Goal: Information Seeking & Learning: Compare options

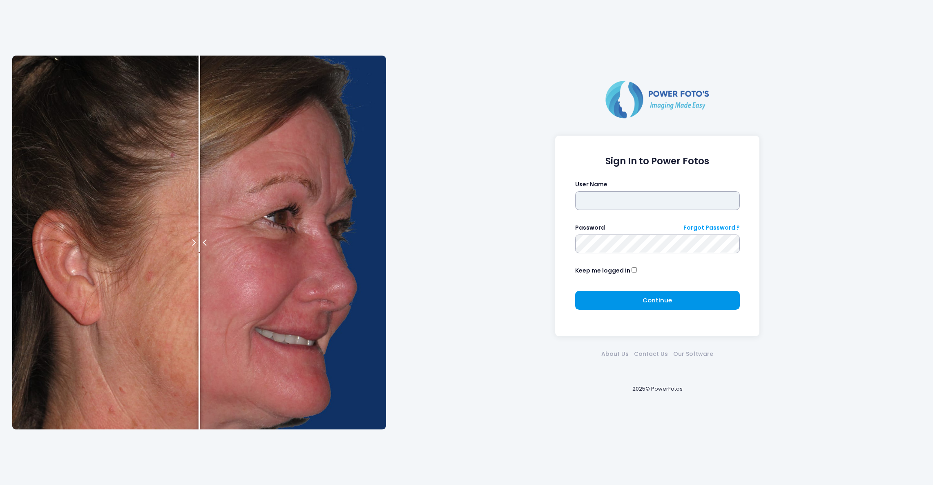
type input "*****"
click at [688, 299] on button "Continue Please wait..." at bounding box center [657, 300] width 165 height 19
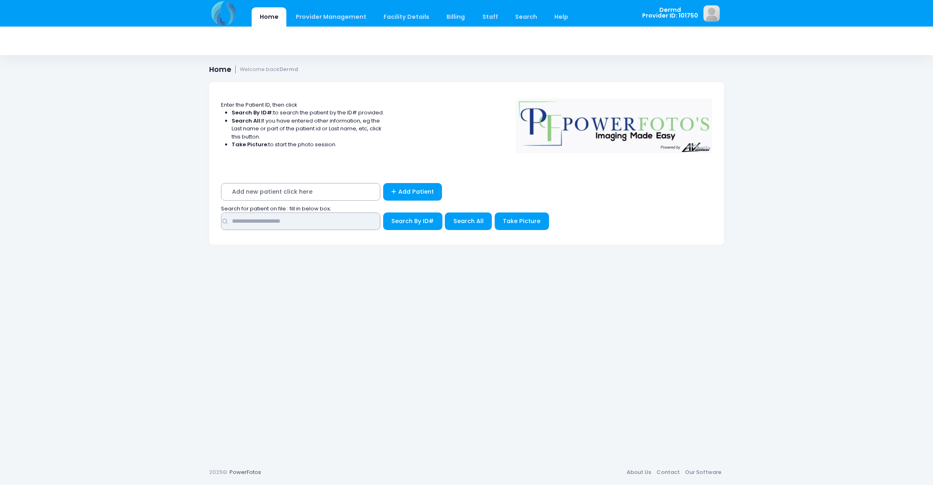
click at [248, 220] on input "text" at bounding box center [300, 221] width 159 height 18
type input "*****"
click at [467, 227] on button "Search All" at bounding box center [468, 221] width 47 height 18
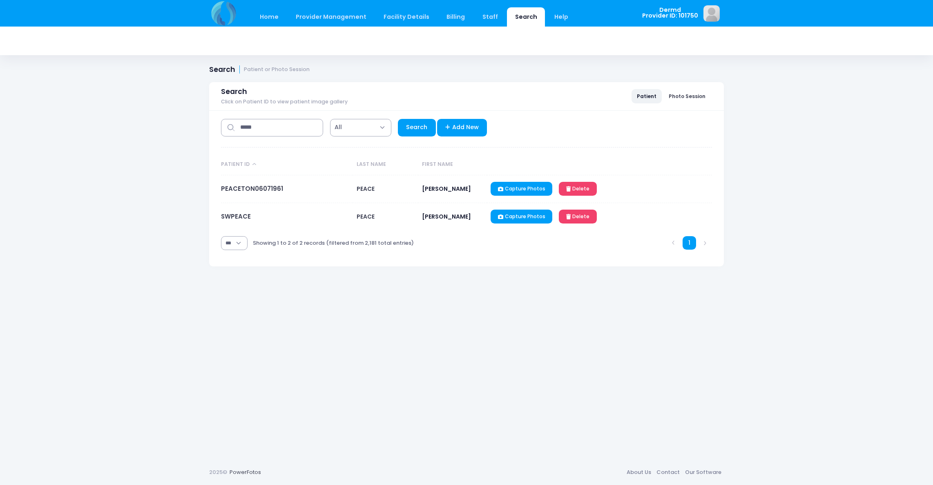
select select "***"
click at [234, 186] on link "PEACETON06071961" at bounding box center [252, 188] width 62 height 9
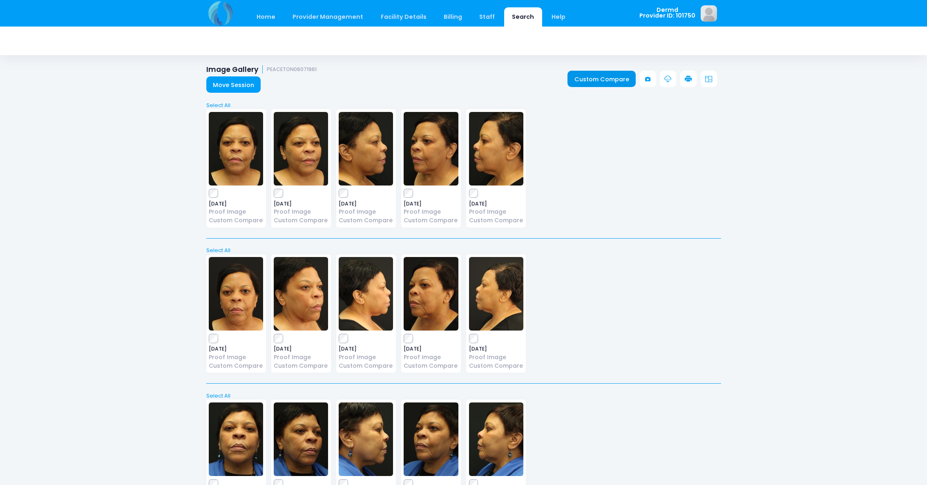
click at [597, 78] on link "Custom Compare" at bounding box center [601, 79] width 68 height 16
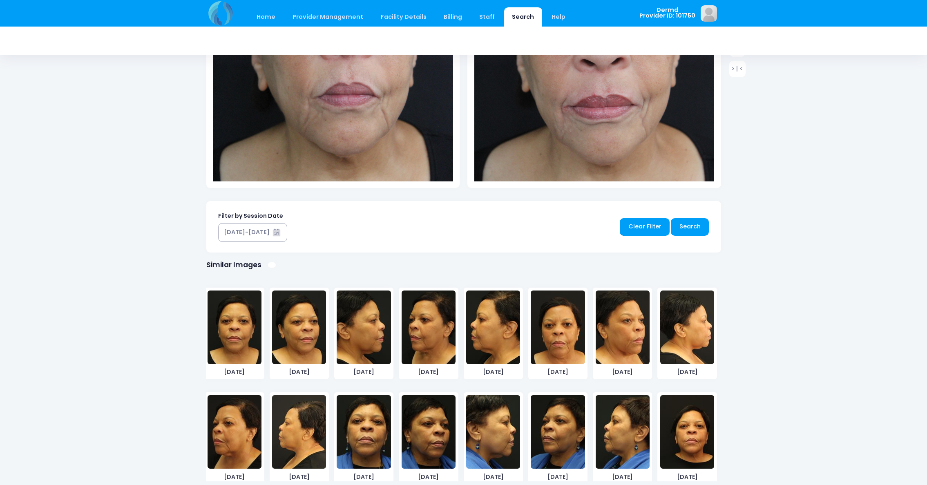
scroll to position [266, 0]
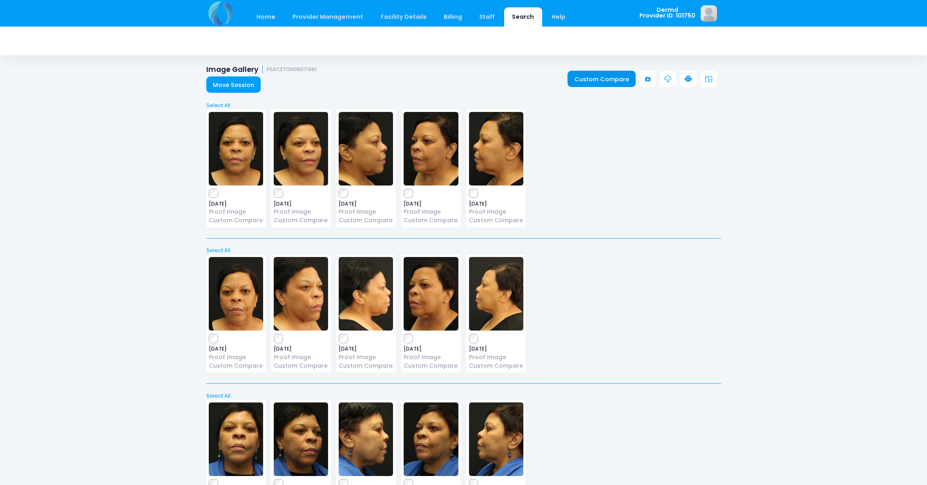
click at [581, 80] on link "Custom Compare" at bounding box center [601, 79] width 68 height 16
click at [260, 16] on link "Home" at bounding box center [266, 16] width 35 height 19
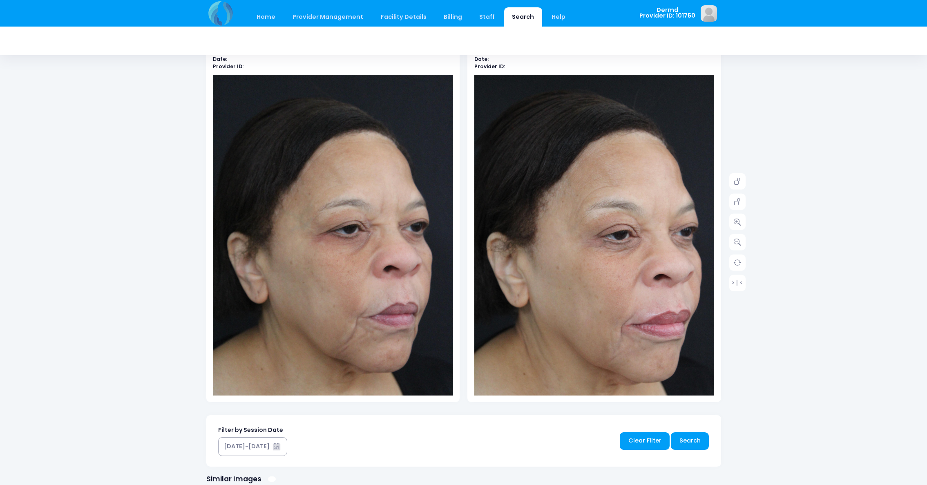
scroll to position [61, 0]
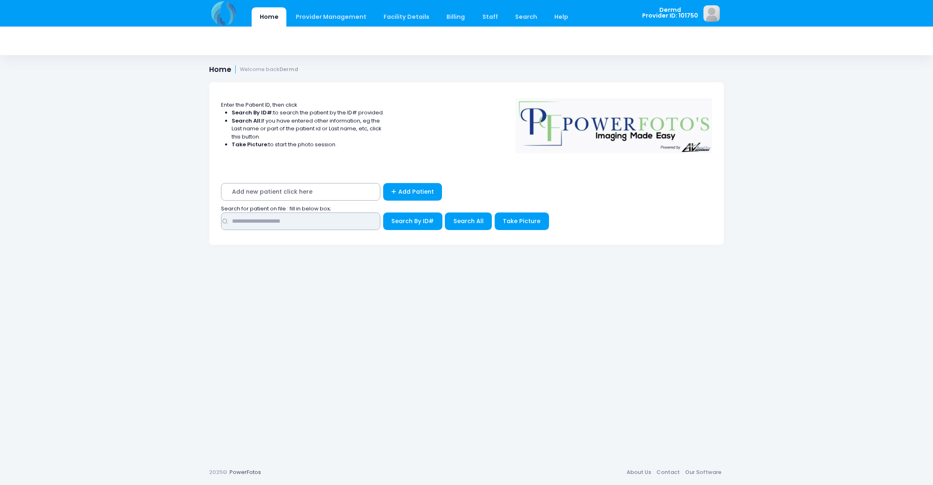
click at [261, 220] on input "text" at bounding box center [300, 221] width 159 height 18
type input "******"
click at [471, 217] on span "Search All" at bounding box center [468, 221] width 30 height 8
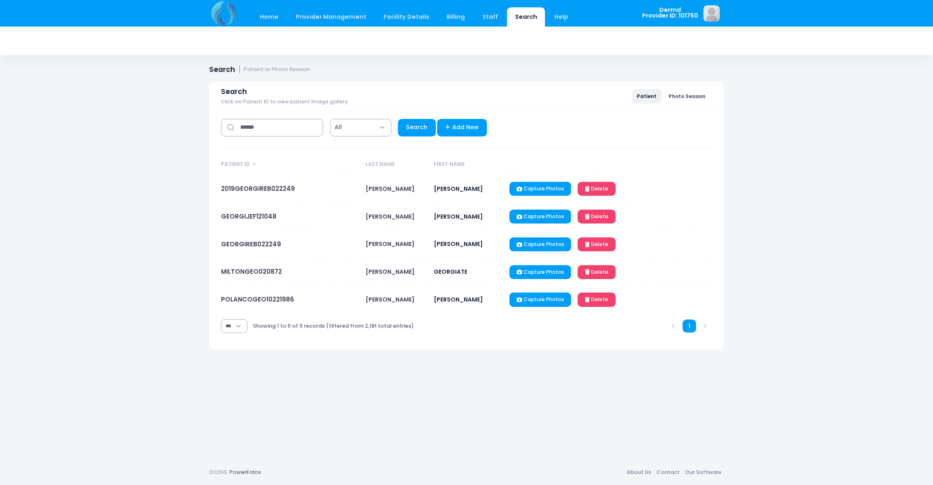
select select "***"
click at [238, 244] on link "GEORGIREB022249" at bounding box center [251, 244] width 60 height 9
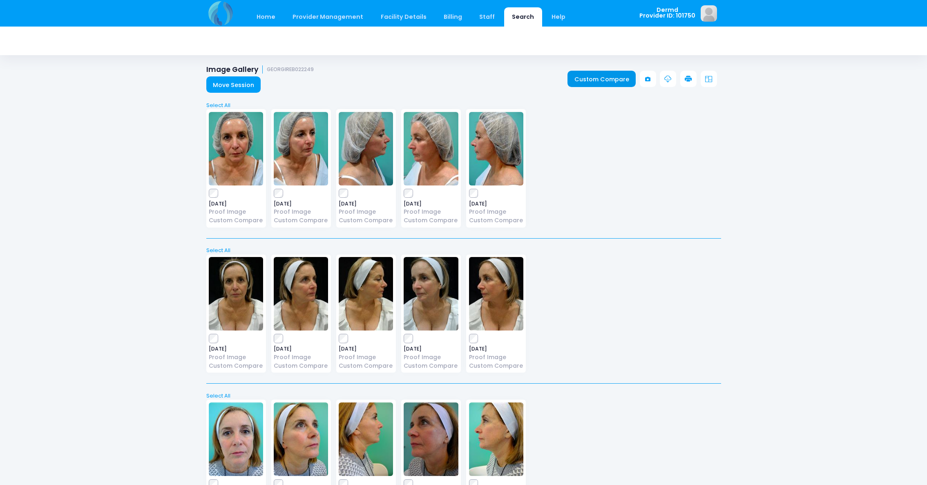
click at [609, 78] on link "Custom Compare" at bounding box center [601, 79] width 68 height 16
click at [267, 17] on link "Home" at bounding box center [266, 16] width 35 height 19
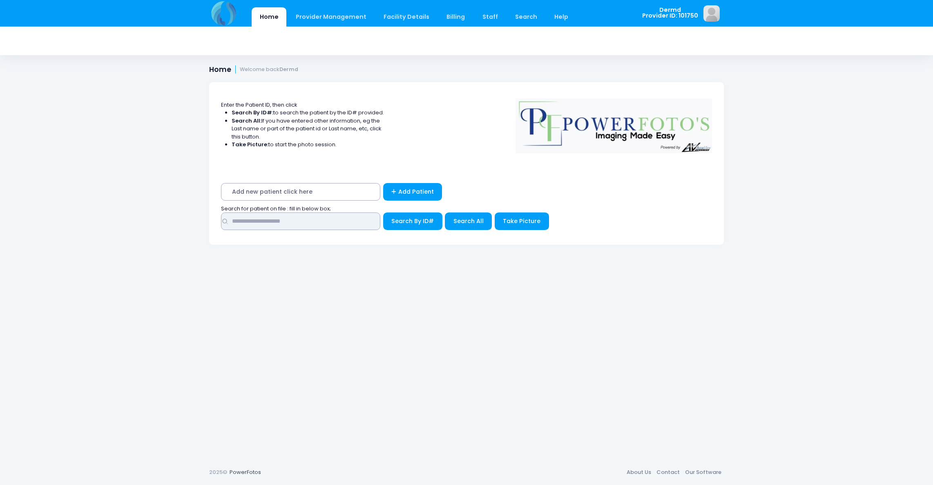
click at [281, 221] on input "text" at bounding box center [300, 221] width 159 height 18
type input "********"
click at [467, 218] on span "Search All" at bounding box center [468, 221] width 30 height 8
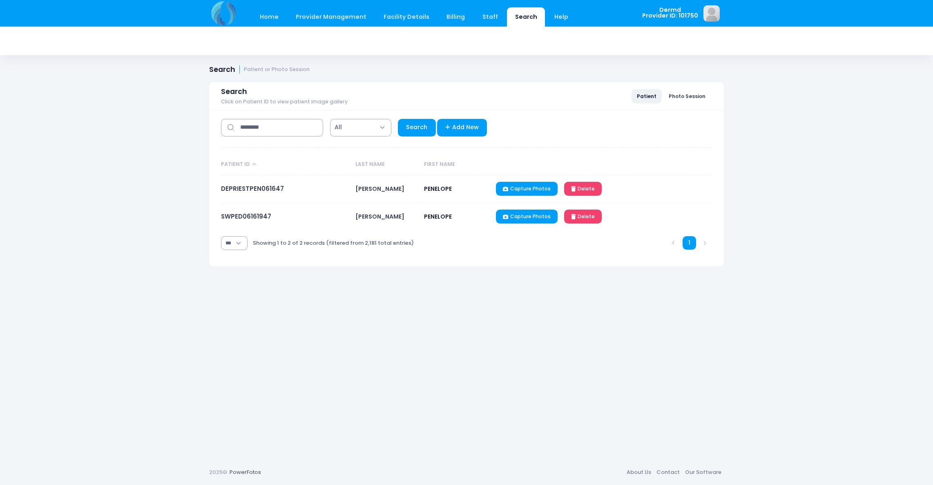
select select "***"
click at [241, 189] on link "DEPRIESTPEN061647" at bounding box center [252, 188] width 63 height 9
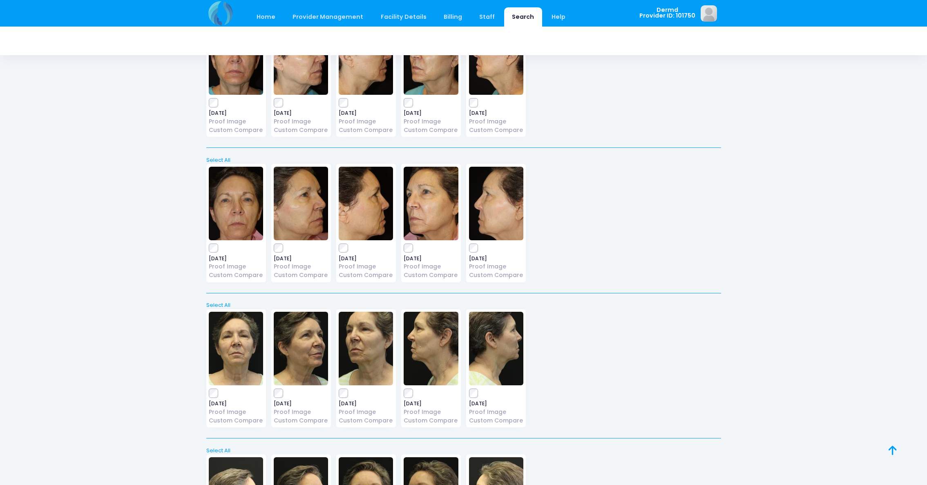
scroll to position [5435, 0]
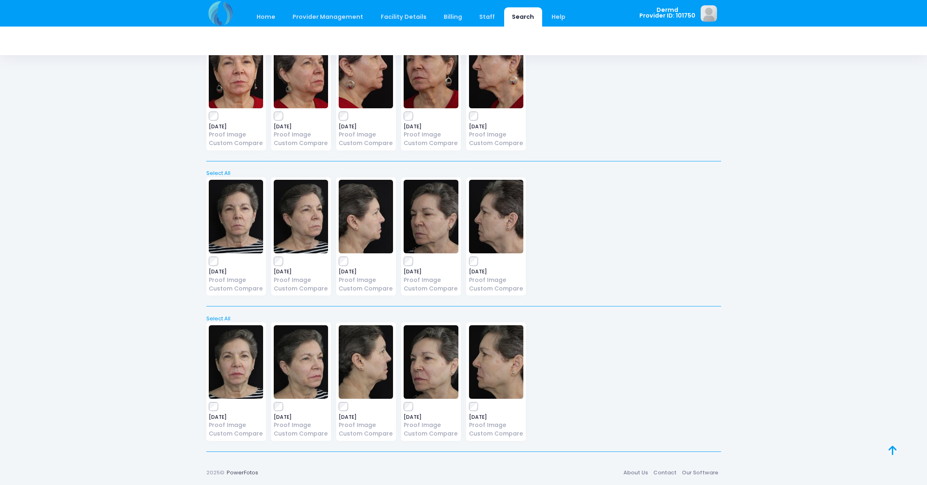
click at [214, 412] on div "2025-09-15 Proof Image Custom Compare" at bounding box center [236, 381] width 60 height 118
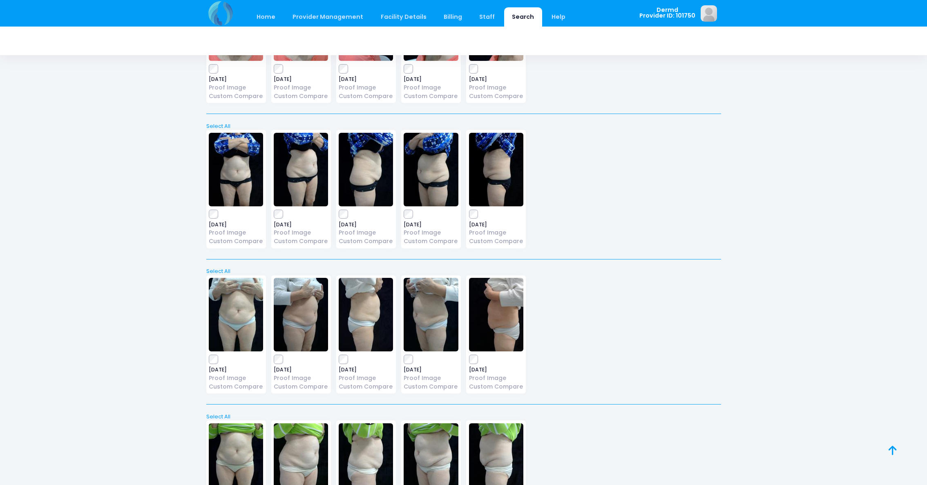
scroll to position [0, 0]
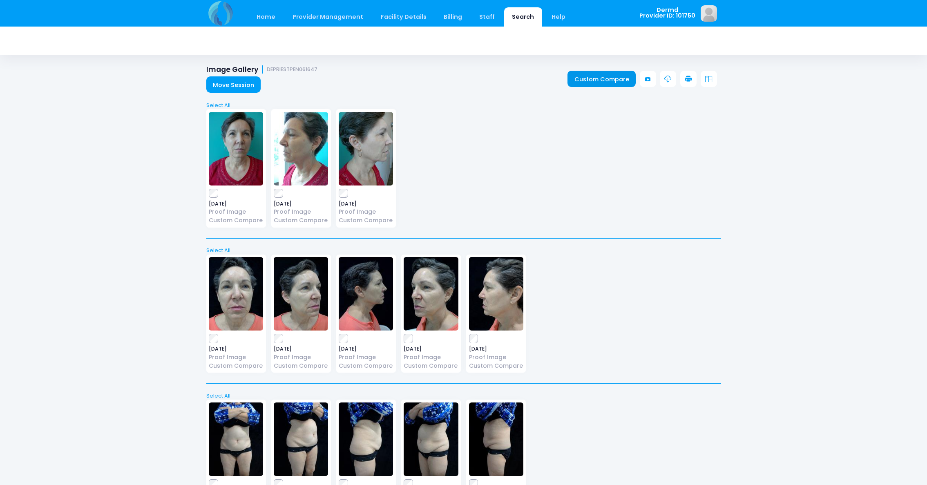
click at [591, 79] on link "Custom Compare" at bounding box center [601, 79] width 68 height 16
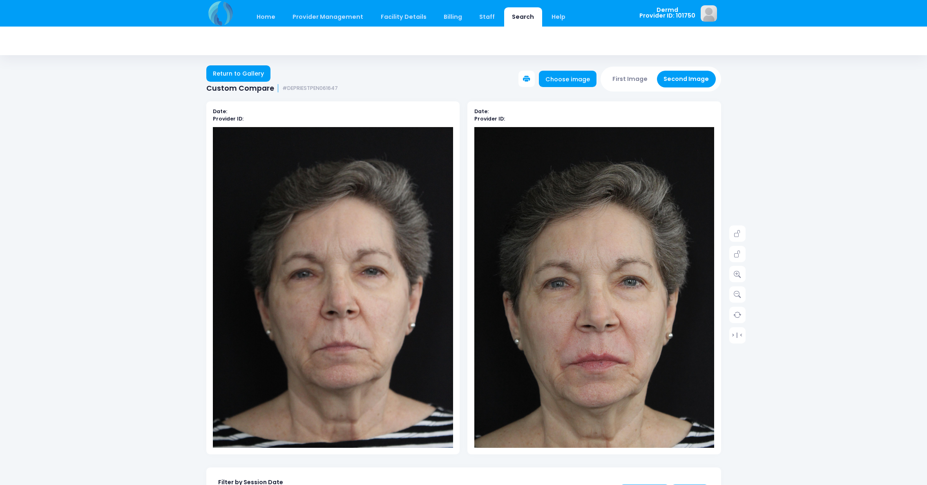
click at [328, 344] on img at bounding box center [333, 307] width 240 height 360
click at [735, 276] on icon at bounding box center [736, 273] width 7 height 7
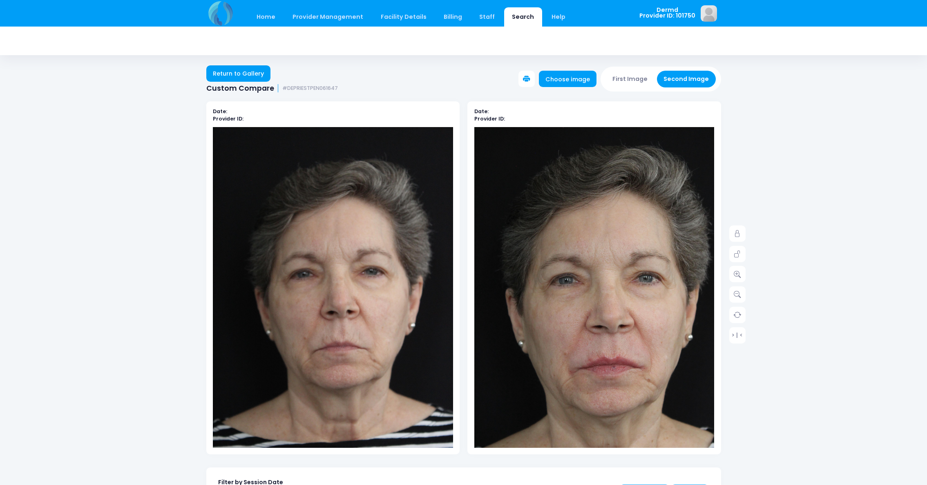
click at [318, 329] on img at bounding box center [333, 307] width 240 height 360
click at [321, 330] on img at bounding box center [333, 307] width 240 height 360
click at [321, 329] on img at bounding box center [333, 307] width 240 height 360
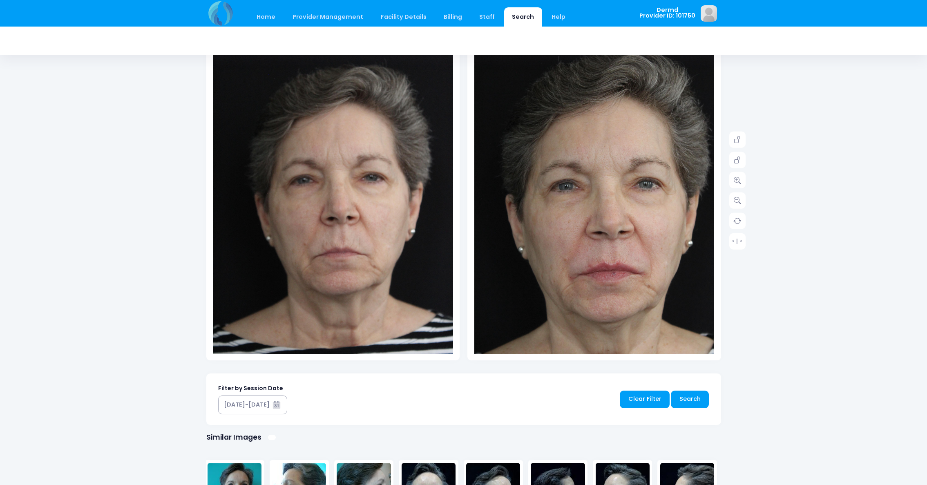
scroll to position [93, 0]
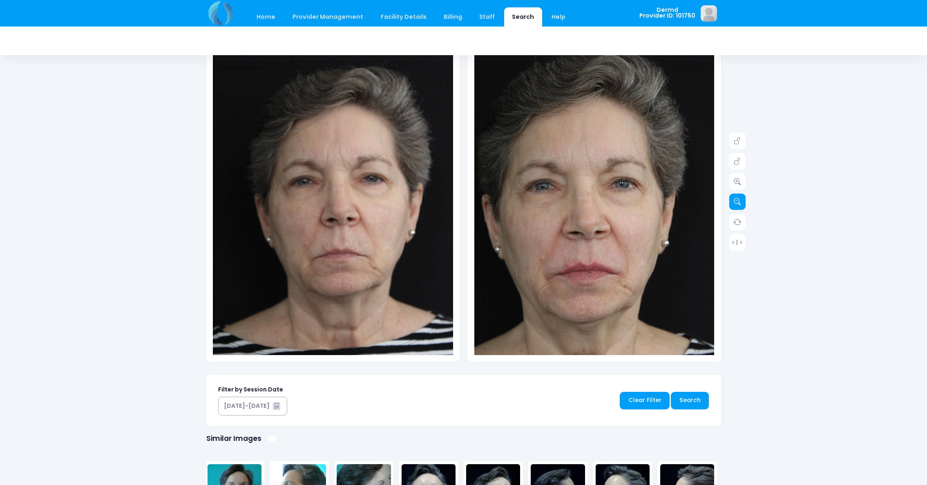
click at [739, 205] on icon at bounding box center [736, 201] width 7 height 7
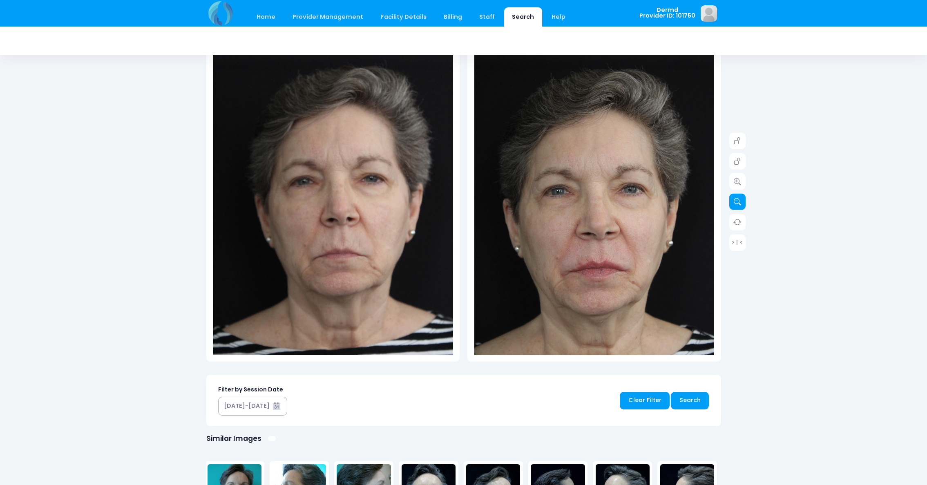
click at [739, 205] on icon at bounding box center [736, 201] width 7 height 7
